Goal: Check status: Check status

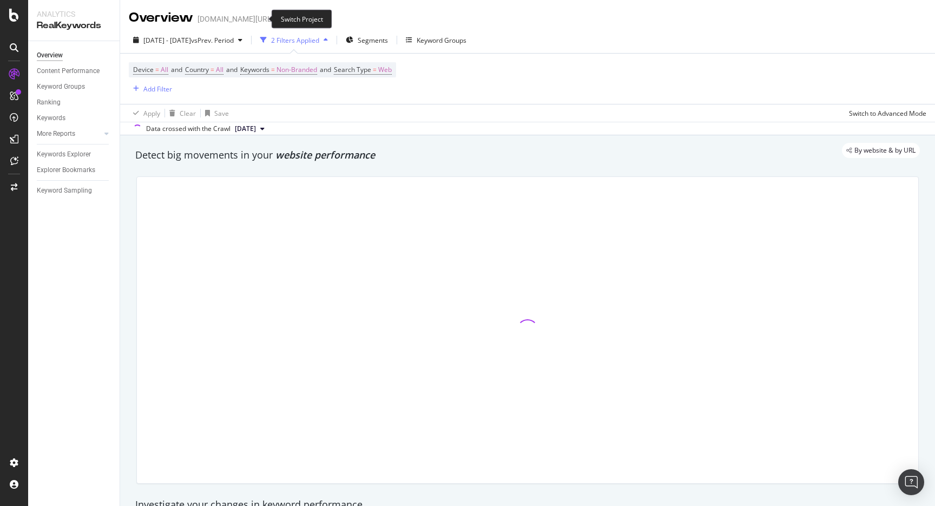
click at [278, 16] on icon "arrow-right-arrow-left" at bounding box center [281, 19] width 6 height 8
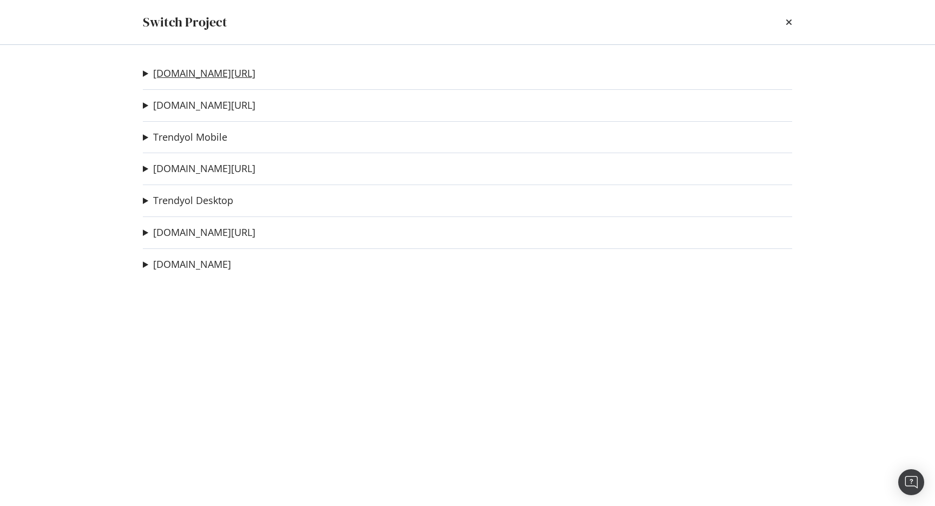
click at [210, 76] on link "[DOMAIN_NAME][URL]" at bounding box center [204, 73] width 102 height 11
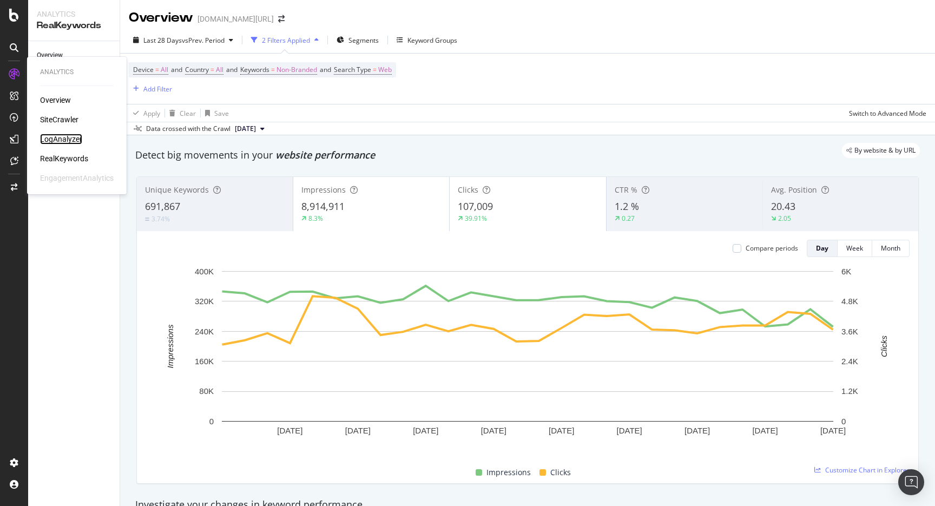
click at [70, 139] on div "LogAnalyzer" at bounding box center [61, 139] width 42 height 11
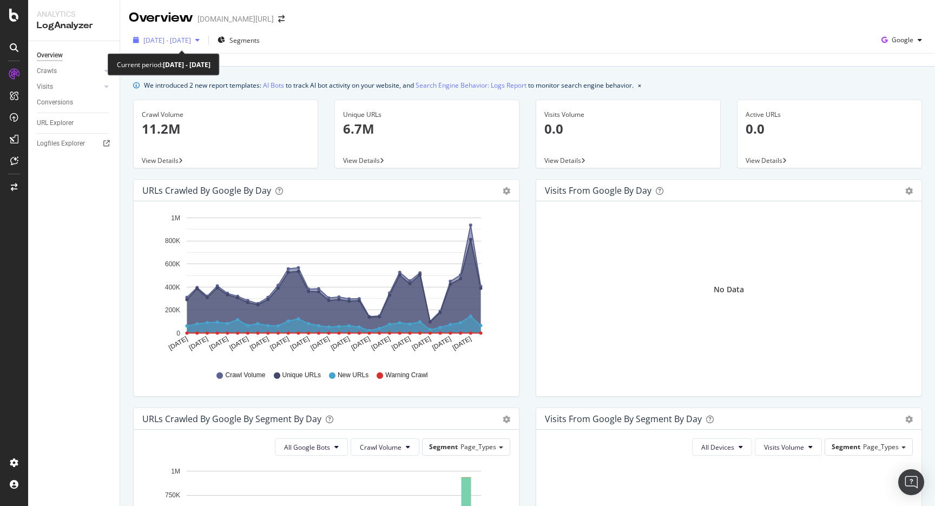
click at [191, 44] on div "[DATE] - [DATE]" at bounding box center [167, 40] width 48 height 9
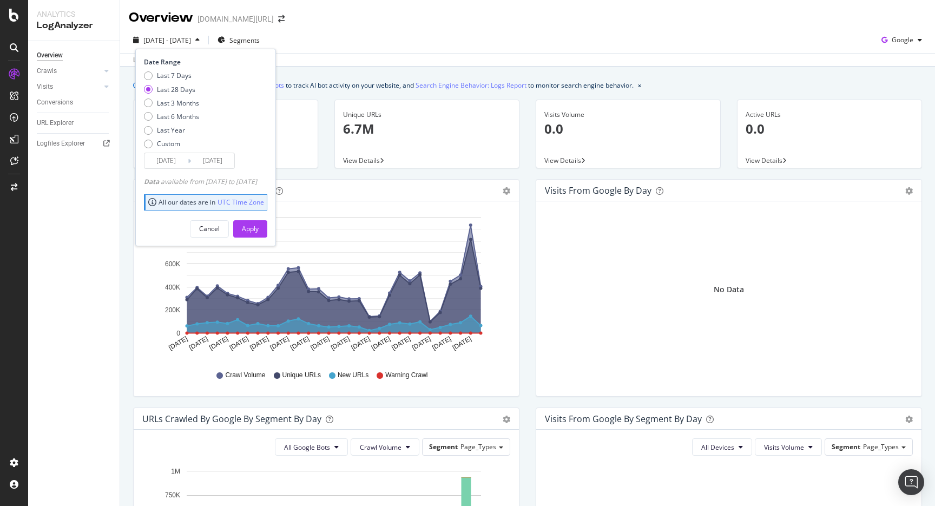
click at [441, 41] on div "[DATE] - [DATE] Segments Date Range Last 7 Days Last 28 Days Last 3 Months Last…" at bounding box center [527, 42] width 815 height 22
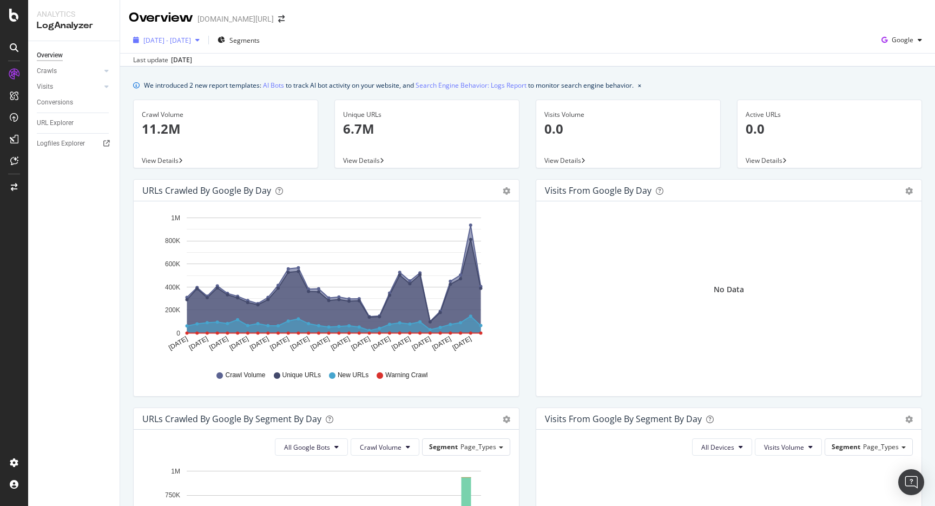
click at [191, 39] on span "[DATE] - [DATE]" at bounding box center [167, 40] width 48 height 9
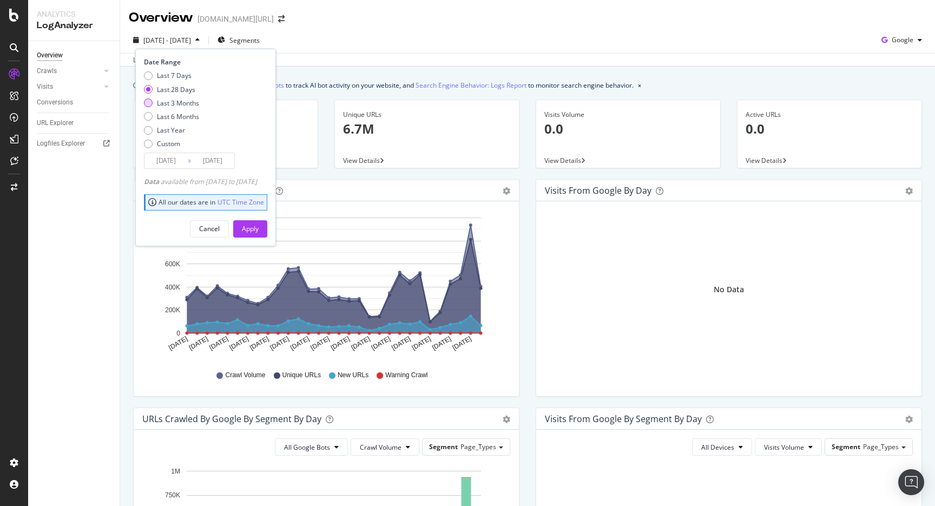
click at [185, 106] on div "Last 3 Months" at bounding box center [178, 103] width 42 height 9
type input "[DATE]"
click at [259, 228] on div "Apply" at bounding box center [250, 228] width 17 height 9
